Goal: Task Accomplishment & Management: Manage account settings

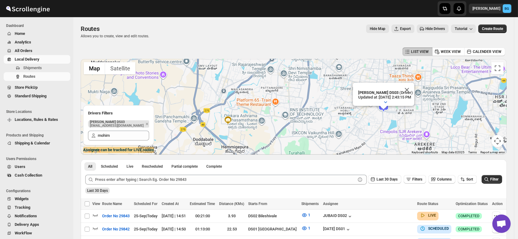
click at [15, 167] on span "Users" at bounding box center [20, 166] width 11 height 5
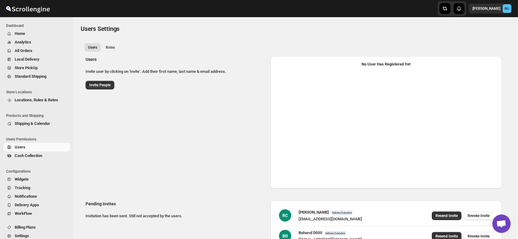
select select "637b767fbaab0276b10c91d5"
select select "637b767fbaab0276b10c91d7"
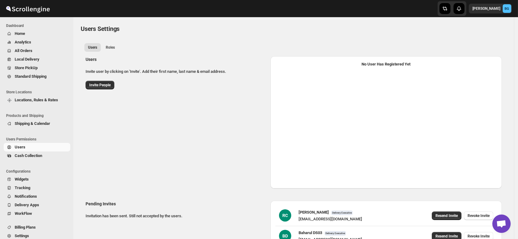
select select "637b767fbaab0276b10c91d5"
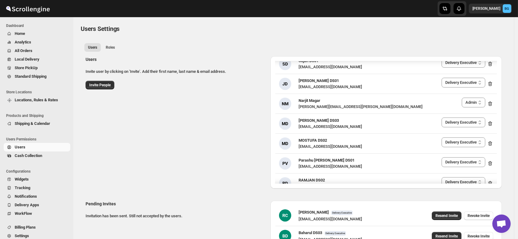
scroll to position [564, 0]
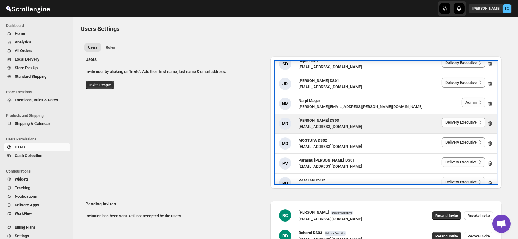
click at [318, 121] on span "[PERSON_NAME] DS03" at bounding box center [319, 120] width 40 height 5
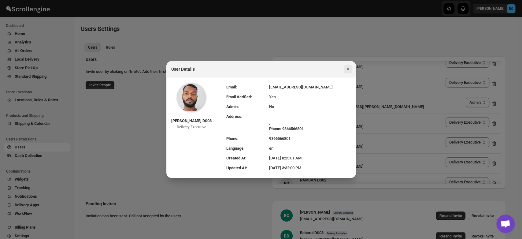
click at [347, 68] on icon "Close" at bounding box center [348, 69] width 6 height 6
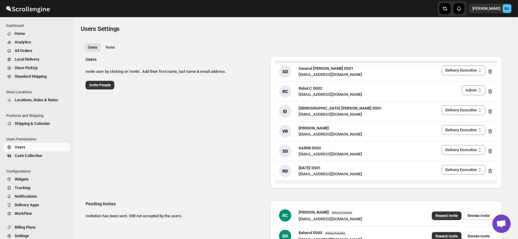
scroll to position [0, 0]
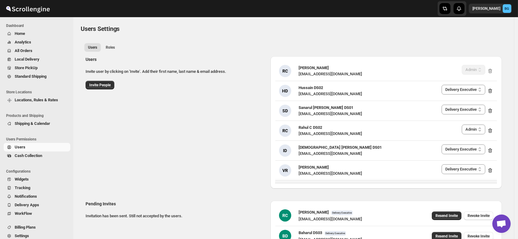
click at [237, 43] on ul "Users Roles More views" at bounding box center [293, 47] width 421 height 9
